Goal: Transaction & Acquisition: Purchase product/service

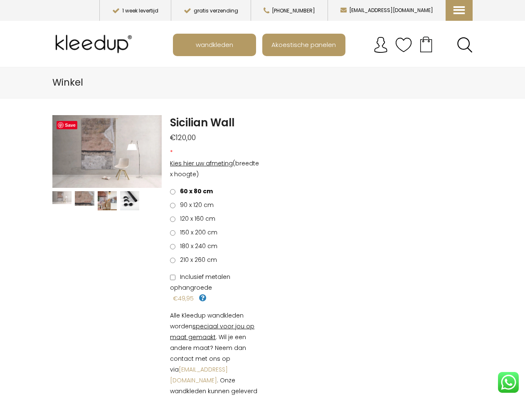
click at [262, 199] on li "90 x 120 cm €39,60" at bounding box center [216, 204] width 92 height 11
click at [459, 8] on icon at bounding box center [458, 4] width 8 height 8
click at [465, 45] on link "Home" at bounding box center [497, 51] width 104 height 18
click at [107, 200] on img at bounding box center [107, 200] width 19 height 19
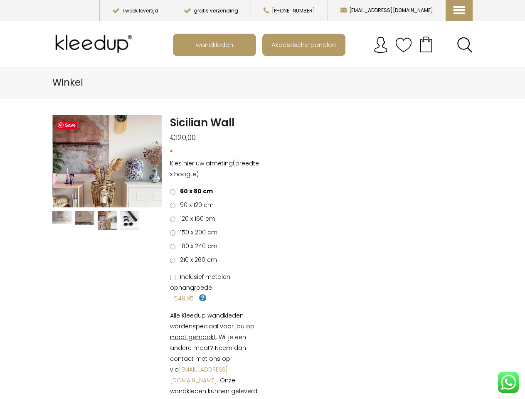
click at [59, 151] on link "Previous" at bounding box center [59, 161] width 14 height 25
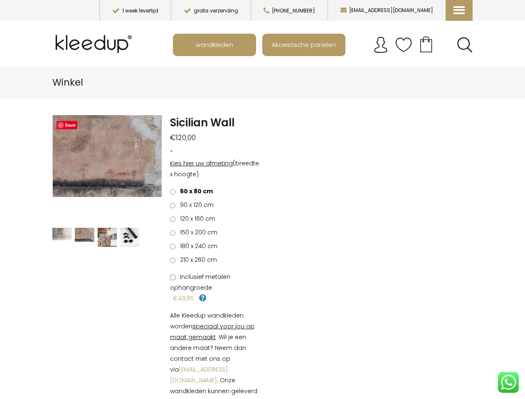
click at [155, 151] on img at bounding box center [107, 156] width 109 height 82
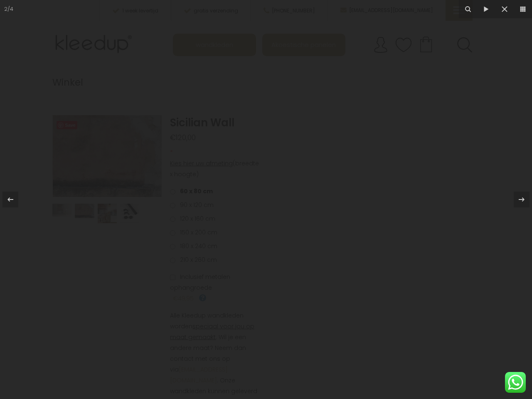
click at [216, 271] on div at bounding box center [266, 199] width 532 height 399
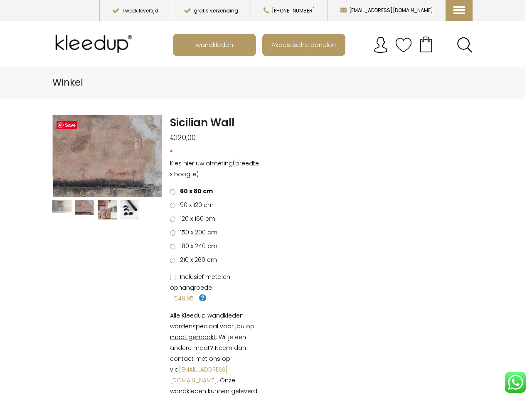
click at [508, 382] on div "WhatsApp ons" at bounding box center [515, 382] width 21 height 21
